Goal: Task Accomplishment & Management: Complete application form

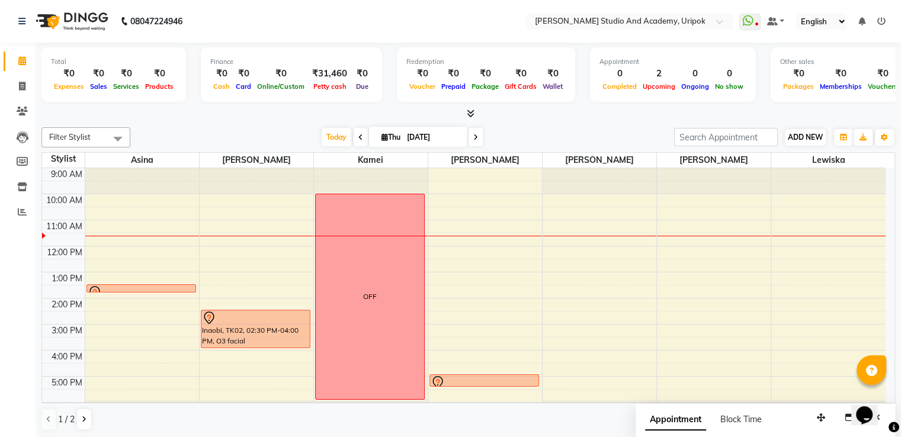
scroll to position [23, 0]
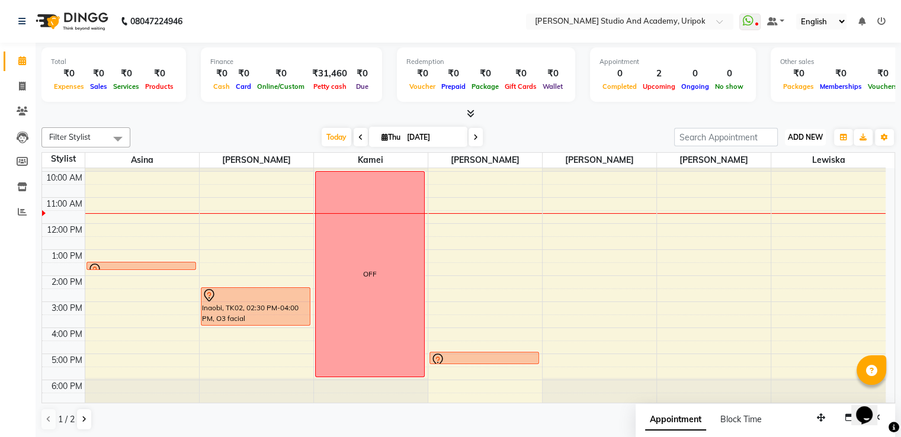
click at [798, 138] on span "ADD NEW" at bounding box center [805, 137] width 35 height 9
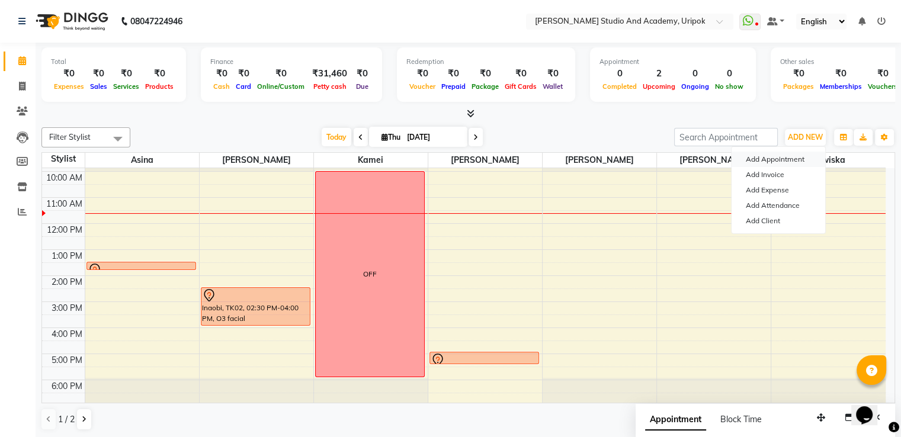
click at [786, 157] on button "Add Appointment" at bounding box center [778, 159] width 94 height 15
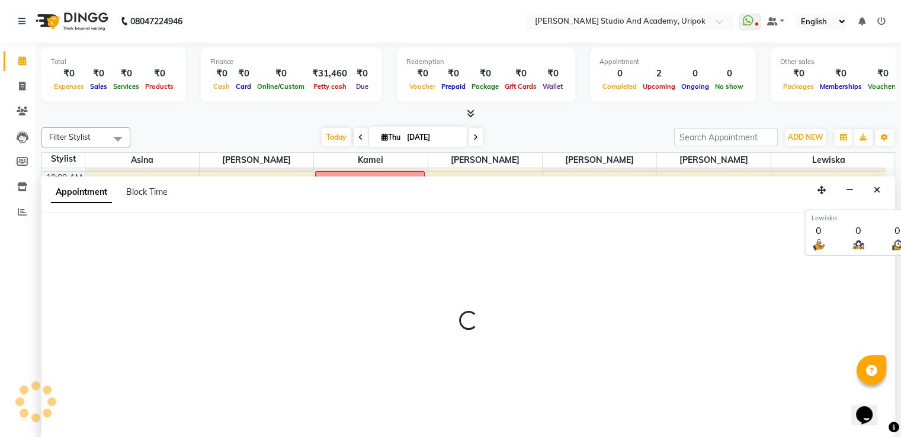
scroll to position [1, 0]
select select "600"
select select "tentative"
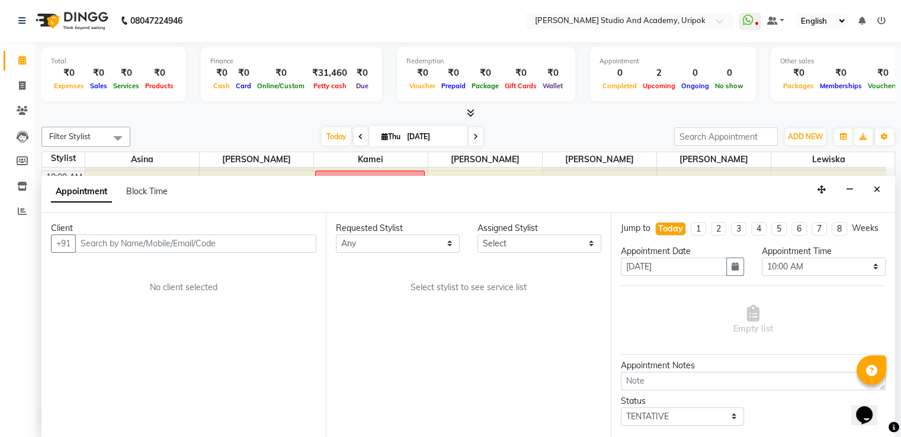
click at [227, 242] on input "text" at bounding box center [195, 244] width 241 height 18
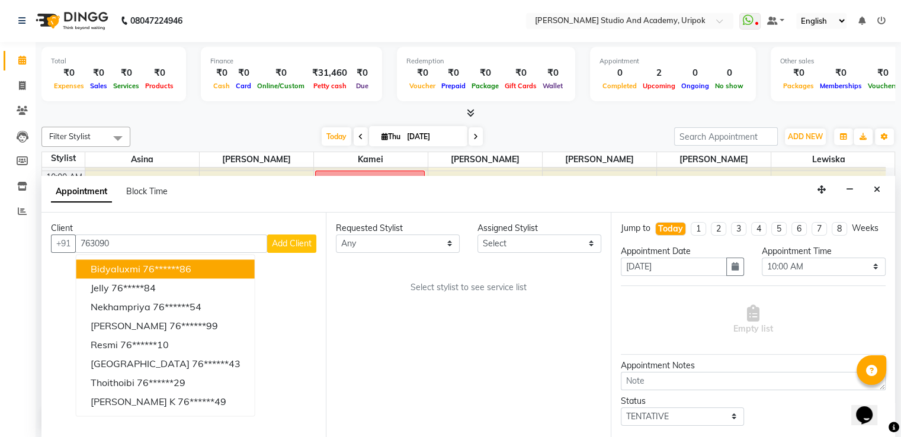
click at [147, 238] on input "763090" at bounding box center [171, 244] width 192 height 18
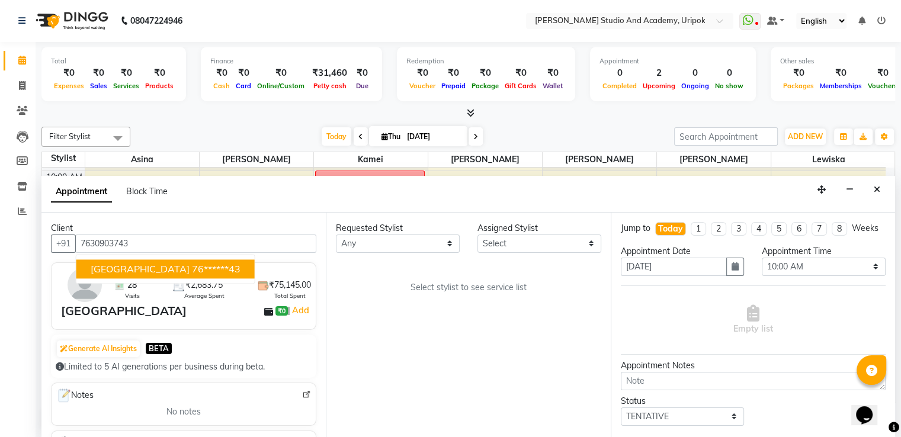
click at [192, 268] on ngb-highlight "76******43" at bounding box center [216, 269] width 49 height 12
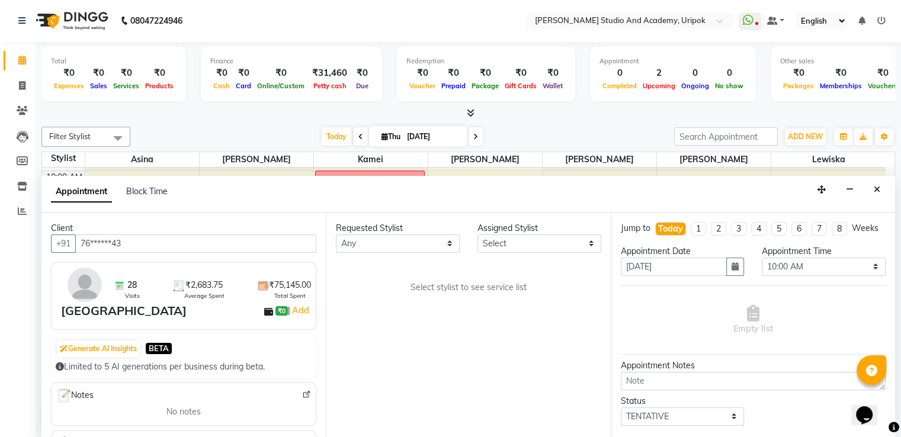
type input "76******43"
click at [365, 242] on select "Any [PERSON_NAME] [PERSON_NAME] Maimom [PERSON_NAME] [PERSON_NAME]" at bounding box center [398, 244] width 124 height 18
select select "29614"
click at [336, 235] on select "Any [PERSON_NAME] [PERSON_NAME] Maimom [PERSON_NAME] [PERSON_NAME]" at bounding box center [398, 244] width 124 height 18
select select "29614"
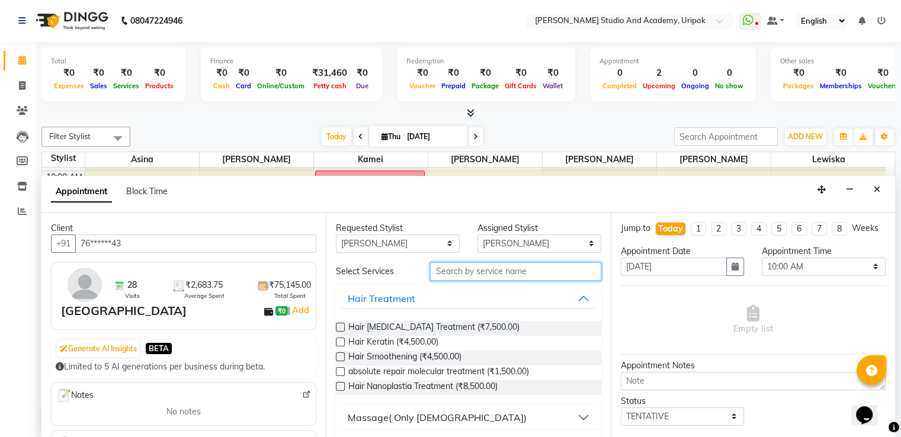
click at [455, 271] on input "text" at bounding box center [515, 271] width 171 height 18
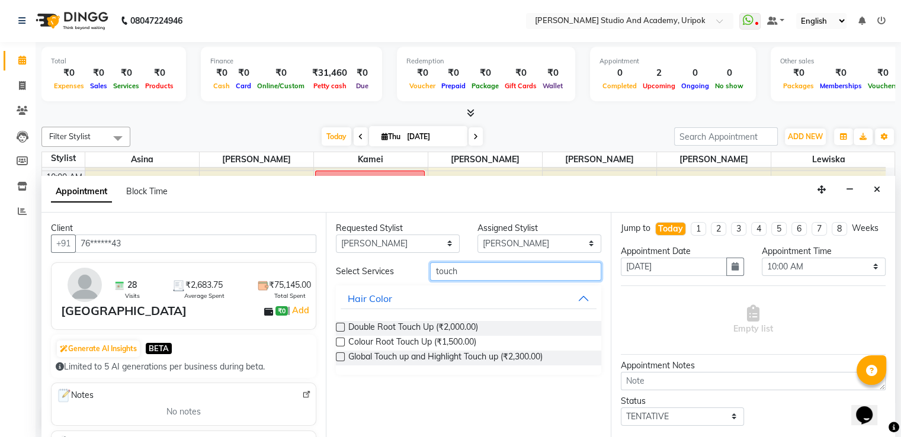
type input "touch"
click at [340, 342] on label at bounding box center [340, 342] width 9 height 9
click at [340, 342] on input "checkbox" at bounding box center [340, 343] width 8 height 8
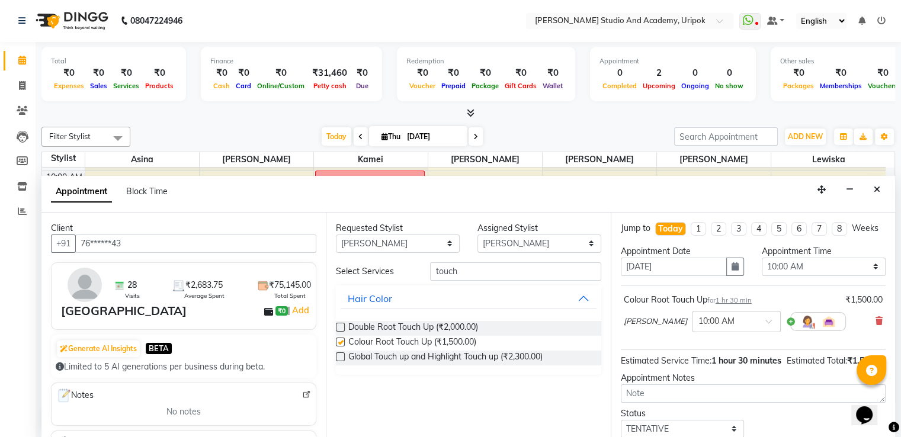
checkbox input "false"
click at [698, 327] on input "text" at bounding box center [724, 320] width 52 height 12
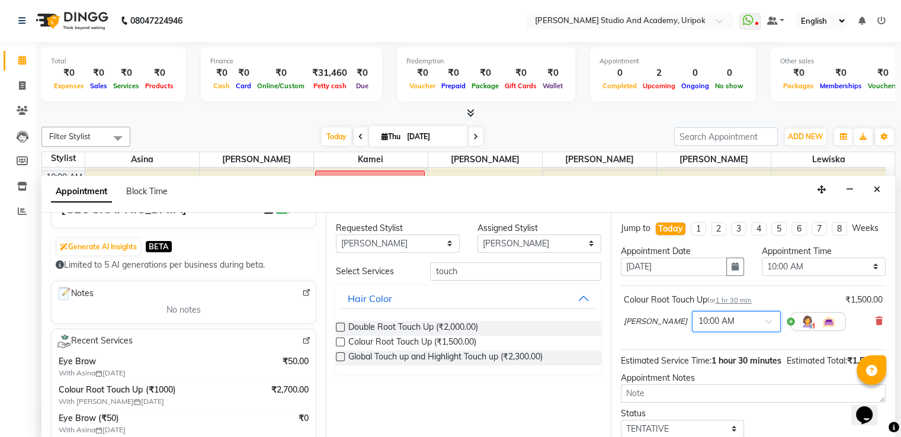
scroll to position [0, 0]
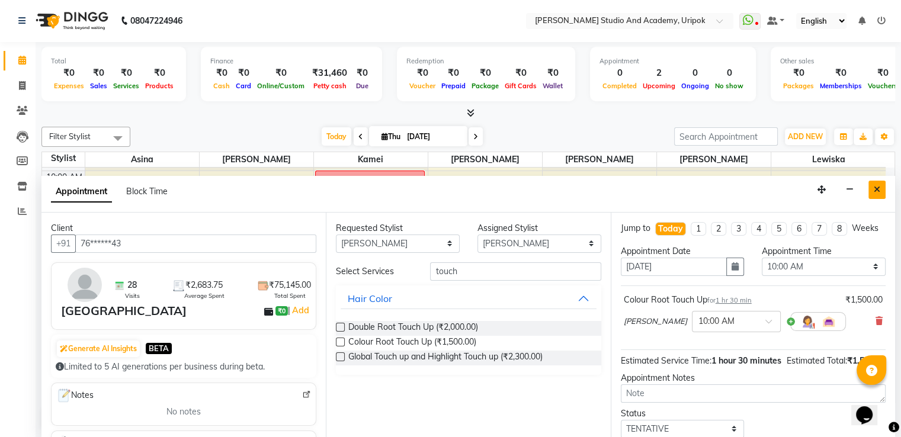
click at [875, 187] on icon "Close" at bounding box center [877, 189] width 7 height 8
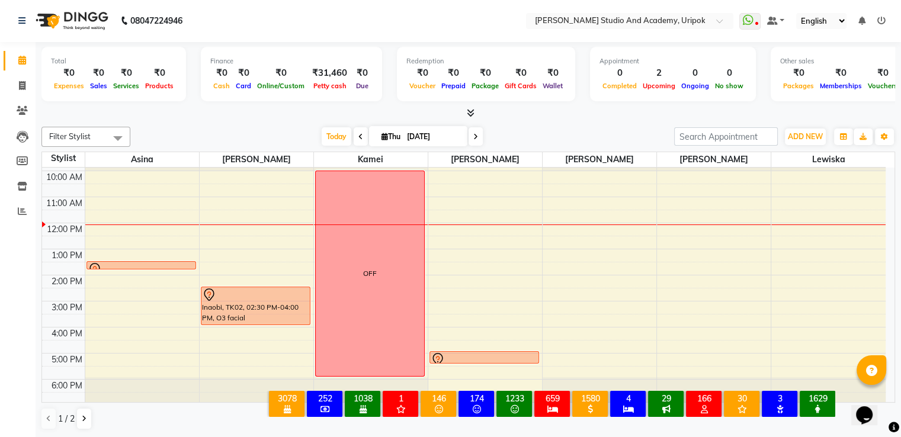
click at [474, 137] on icon at bounding box center [475, 136] width 5 height 7
type input "[DATE]"
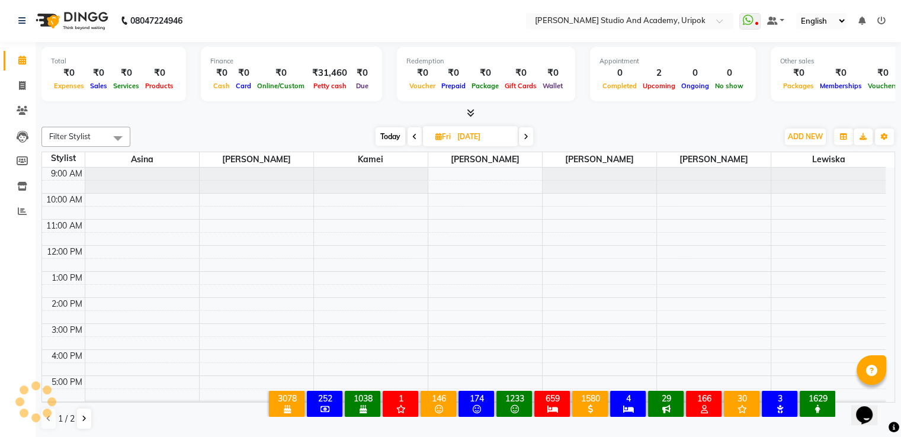
scroll to position [23, 0]
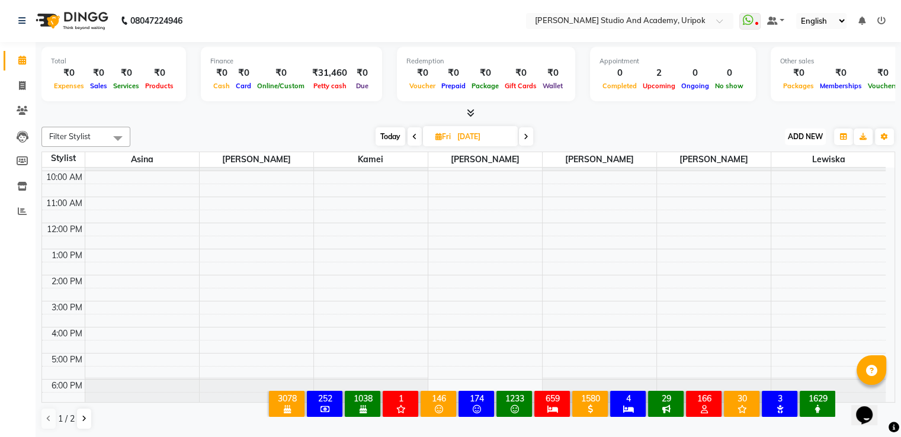
click at [797, 142] on button "ADD NEW Toggle Dropdown" at bounding box center [805, 137] width 41 height 17
click at [782, 162] on button "Add Appointment" at bounding box center [778, 158] width 94 height 15
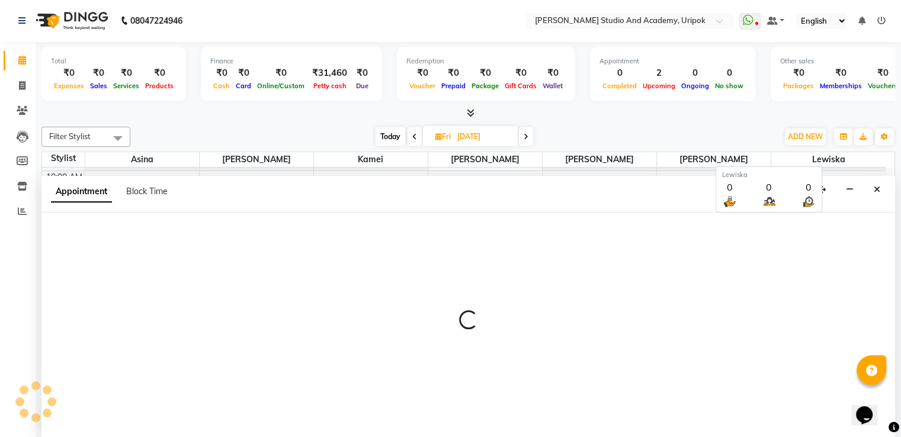
select select "600"
select select "tentative"
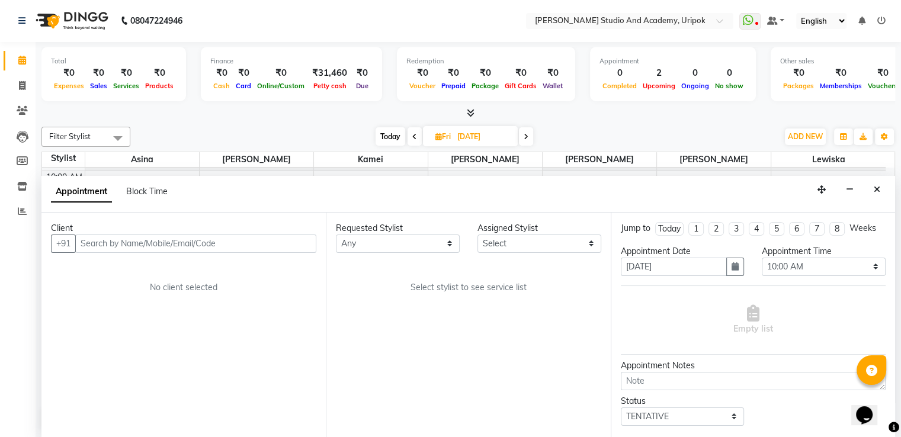
click at [249, 242] on input "text" at bounding box center [195, 244] width 241 height 18
click at [123, 243] on input "text" at bounding box center [195, 244] width 241 height 18
type input "9"
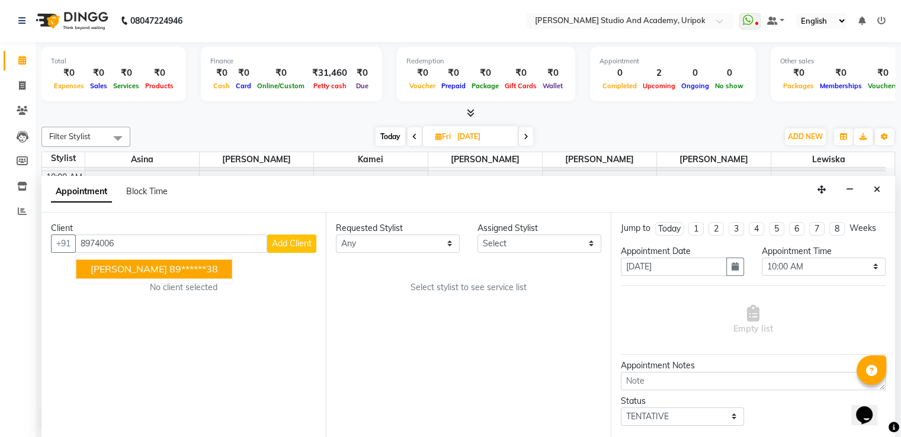
click at [169, 266] on ngb-highlight "89******38" at bounding box center [193, 269] width 49 height 12
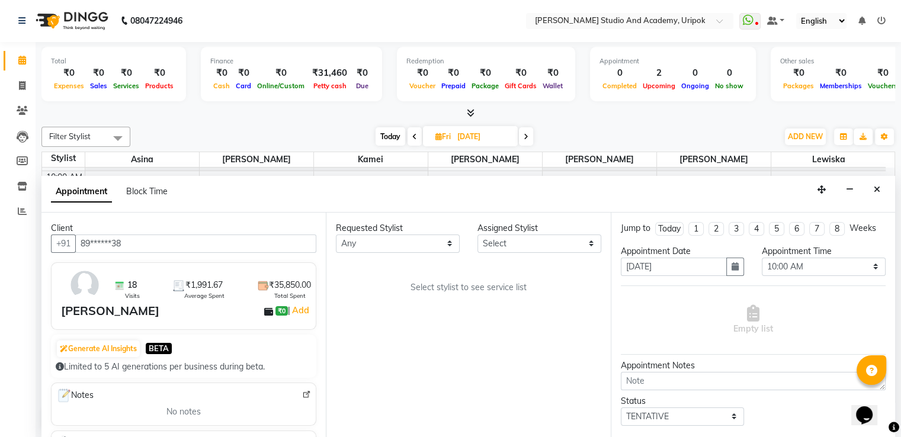
type input "89******38"
click at [422, 246] on select "Any [PERSON_NAME] [PERSON_NAME] Maimom [PERSON_NAME] [PERSON_NAME]" at bounding box center [398, 244] width 124 height 18
select select "29614"
click at [336, 235] on select "Any [PERSON_NAME] [PERSON_NAME] Maimom [PERSON_NAME] [PERSON_NAME]" at bounding box center [398, 244] width 124 height 18
select select "29614"
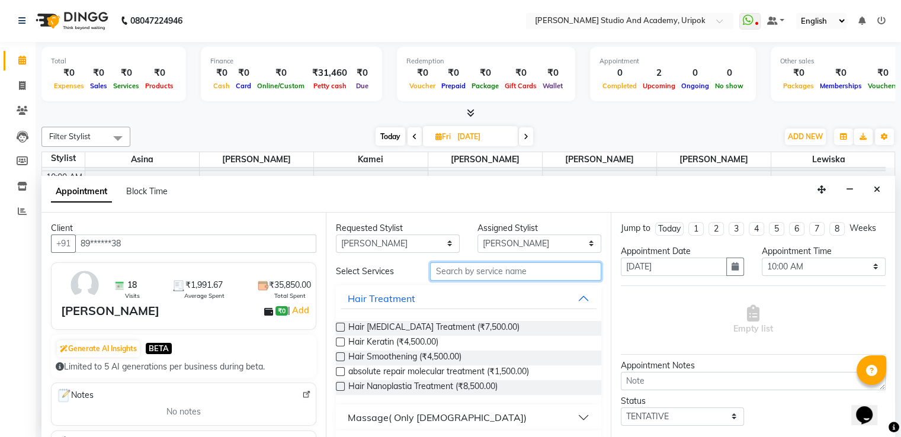
click at [445, 272] on input "text" at bounding box center [515, 271] width 171 height 18
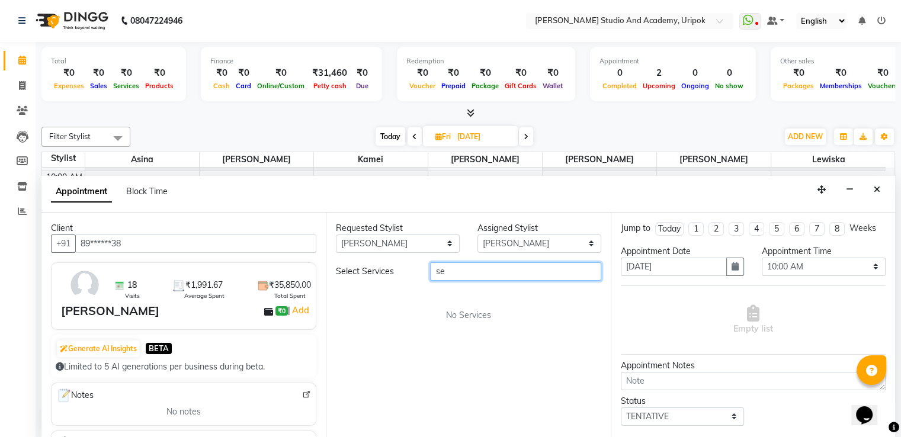
type input "s"
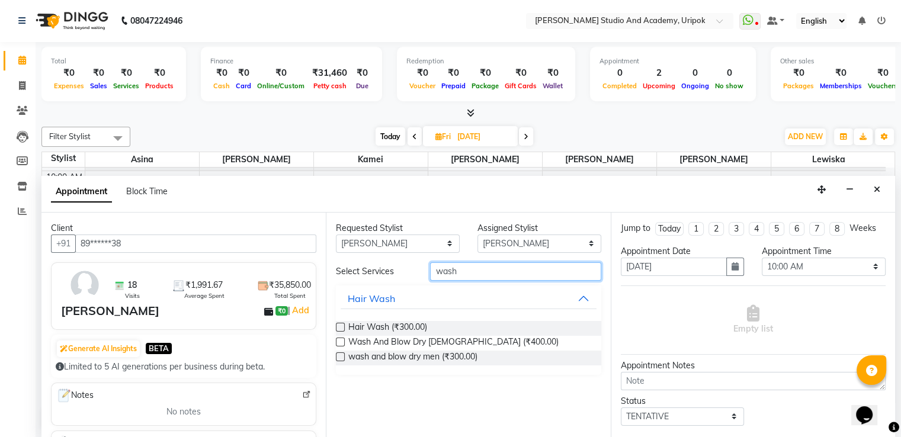
type input "wash"
click at [339, 338] on label at bounding box center [340, 342] width 9 height 9
click at [339, 339] on input "checkbox" at bounding box center [340, 343] width 8 height 8
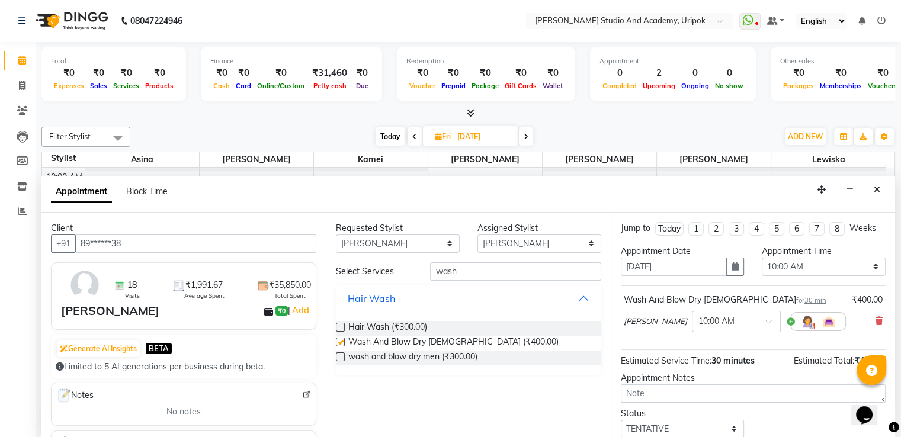
checkbox input "false"
click at [473, 267] on input "wash" at bounding box center [515, 271] width 171 height 18
click at [464, 273] on input "wash" at bounding box center [515, 271] width 171 height 18
type input "w"
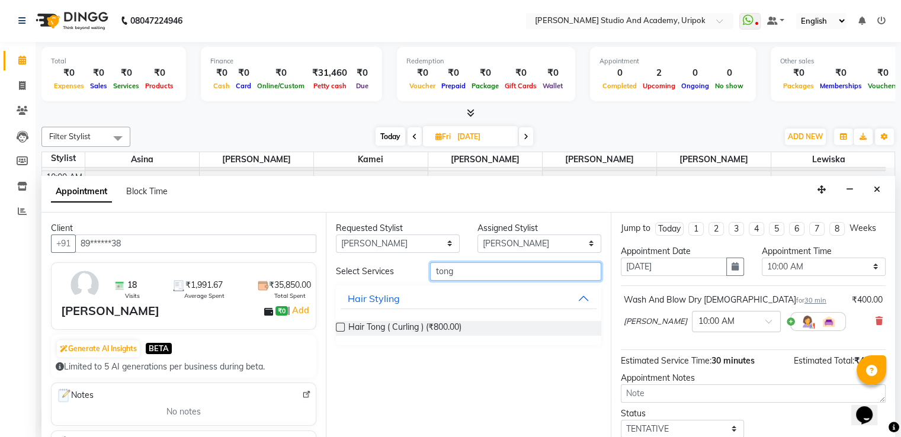
type input "tong"
click at [342, 325] on label at bounding box center [340, 327] width 9 height 9
click at [342, 325] on input "checkbox" at bounding box center [340, 329] width 8 height 8
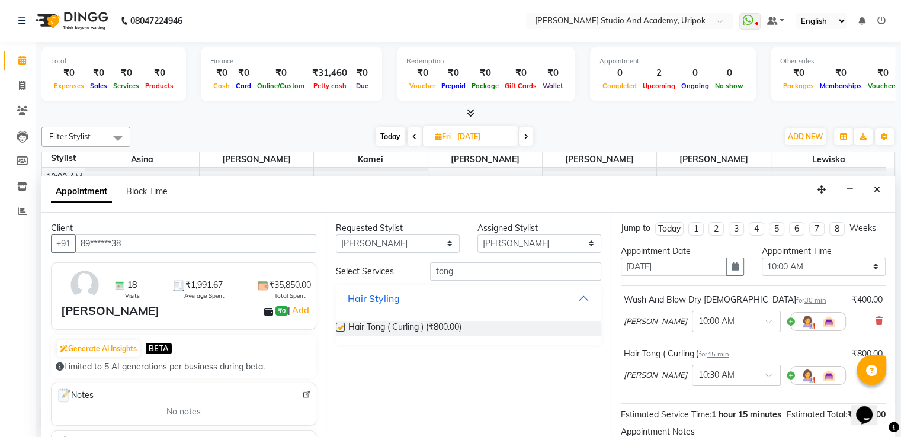
checkbox input "false"
click at [765, 320] on span at bounding box center [772, 325] width 15 height 12
click at [582, 349] on div "Requested Stylist Any [PERSON_NAME] Kamei Lewiska Maimom [PERSON_NAME] [PERSON_…" at bounding box center [468, 326] width 284 height 226
click at [875, 319] on icon at bounding box center [878, 321] width 7 height 8
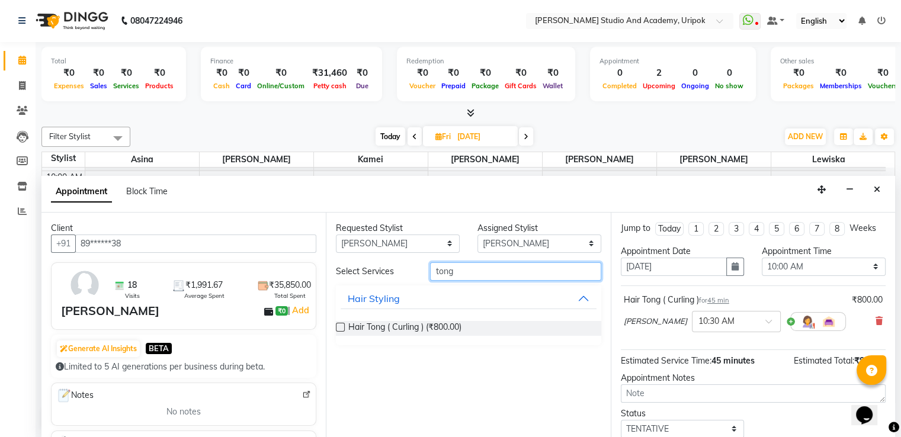
click at [475, 271] on input "tong" at bounding box center [515, 271] width 171 height 18
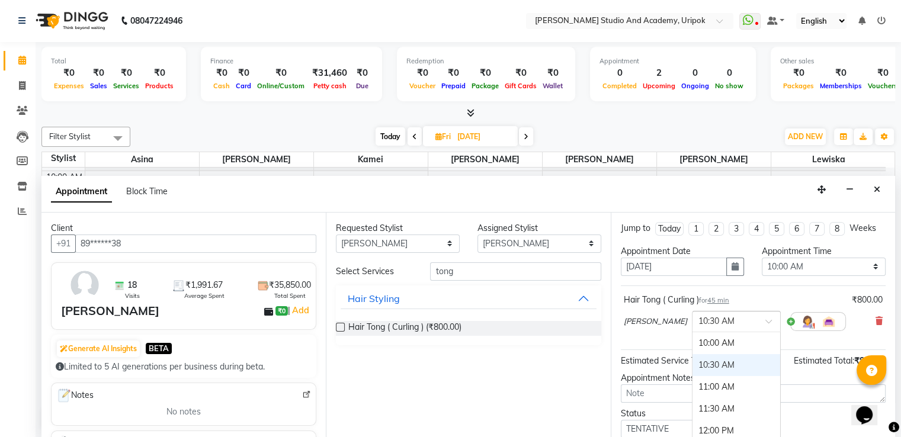
click at [765, 319] on span at bounding box center [772, 325] width 15 height 12
click at [577, 356] on div "Requested Stylist Any [PERSON_NAME] Kamei Lewiska Maimom [PERSON_NAME] [PERSON_…" at bounding box center [468, 326] width 284 height 226
click at [765, 319] on span at bounding box center [772, 325] width 15 height 12
click at [874, 189] on icon "Close" at bounding box center [877, 189] width 7 height 8
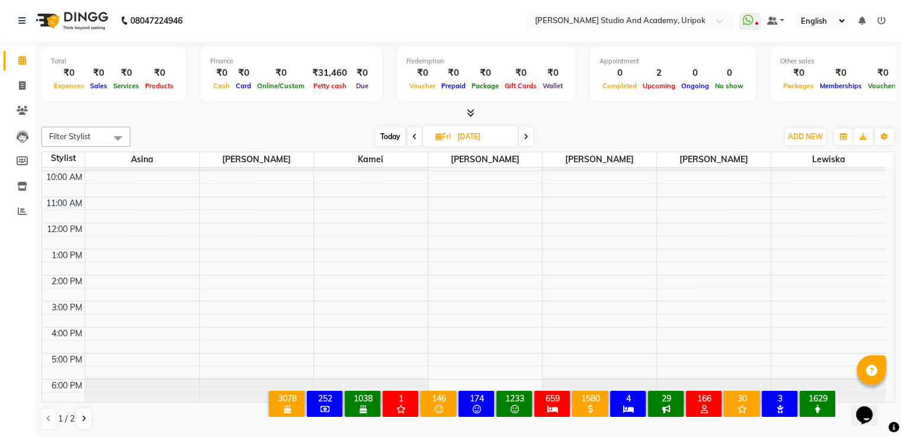
click at [413, 138] on icon at bounding box center [414, 136] width 5 height 7
type input "[DATE]"
